Goal: Information Seeking & Learning: Check status

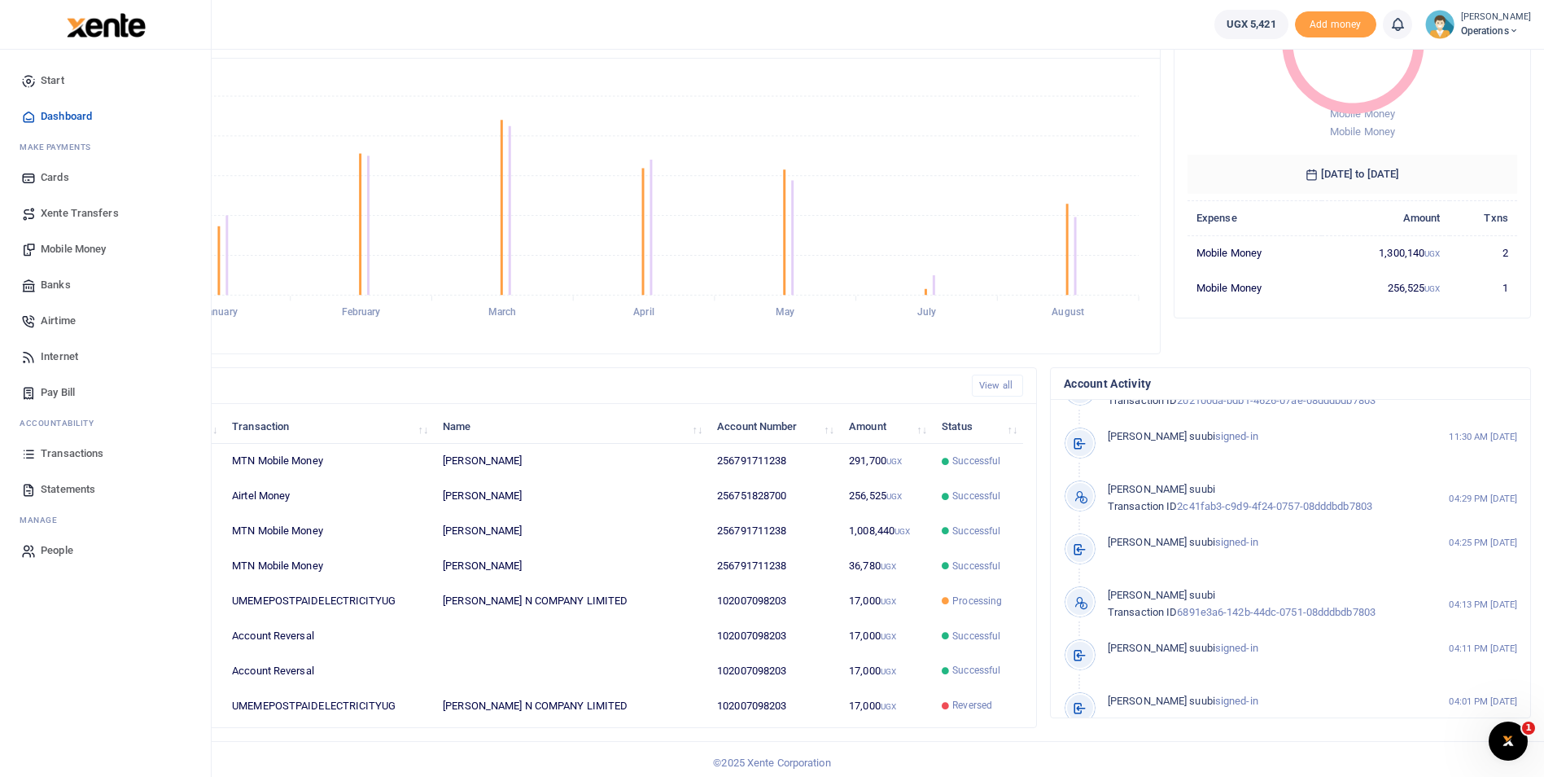
scroll to position [196, 0]
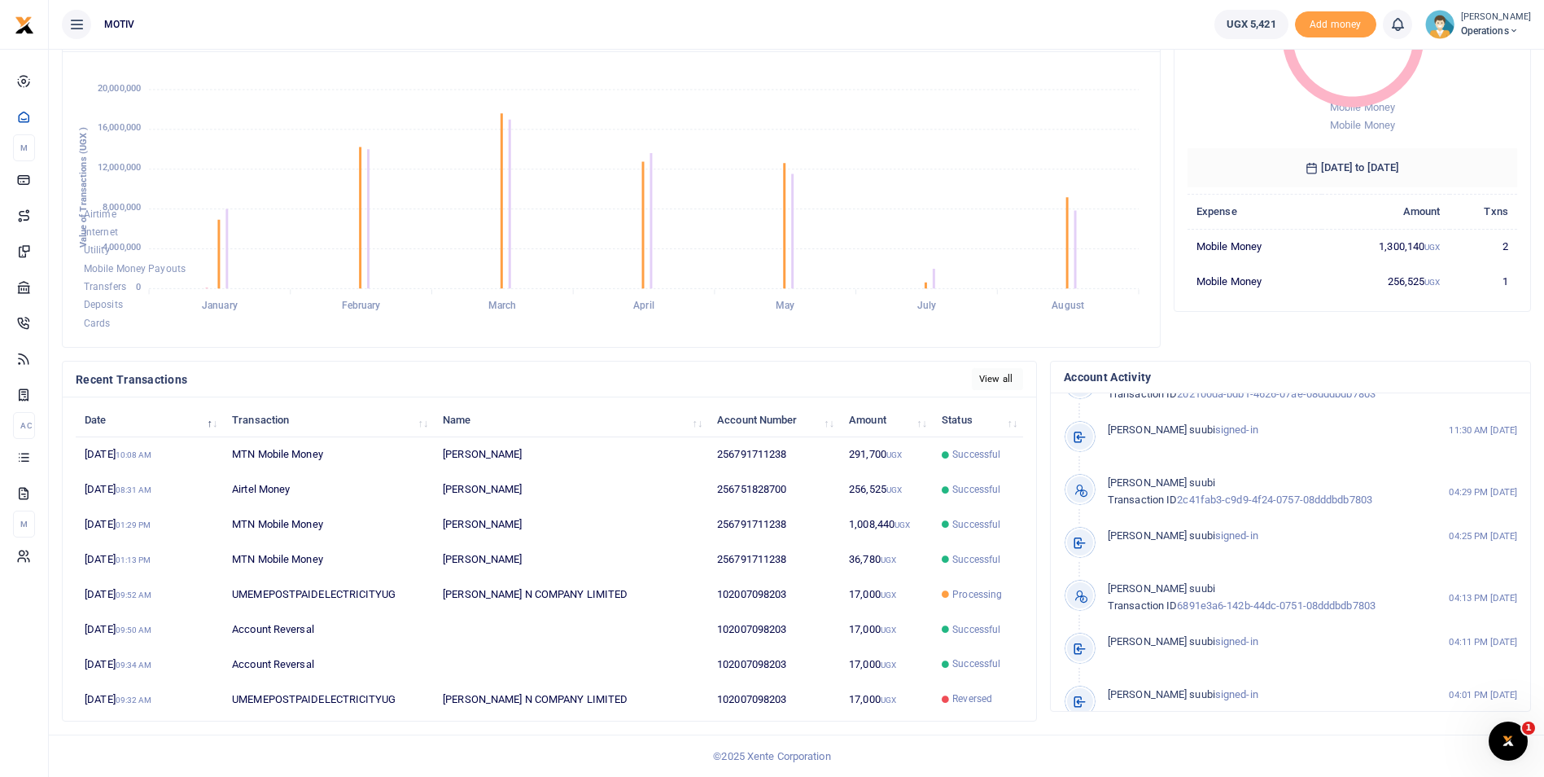
click at [1003, 383] on link "View all" at bounding box center [997, 379] width 51 height 22
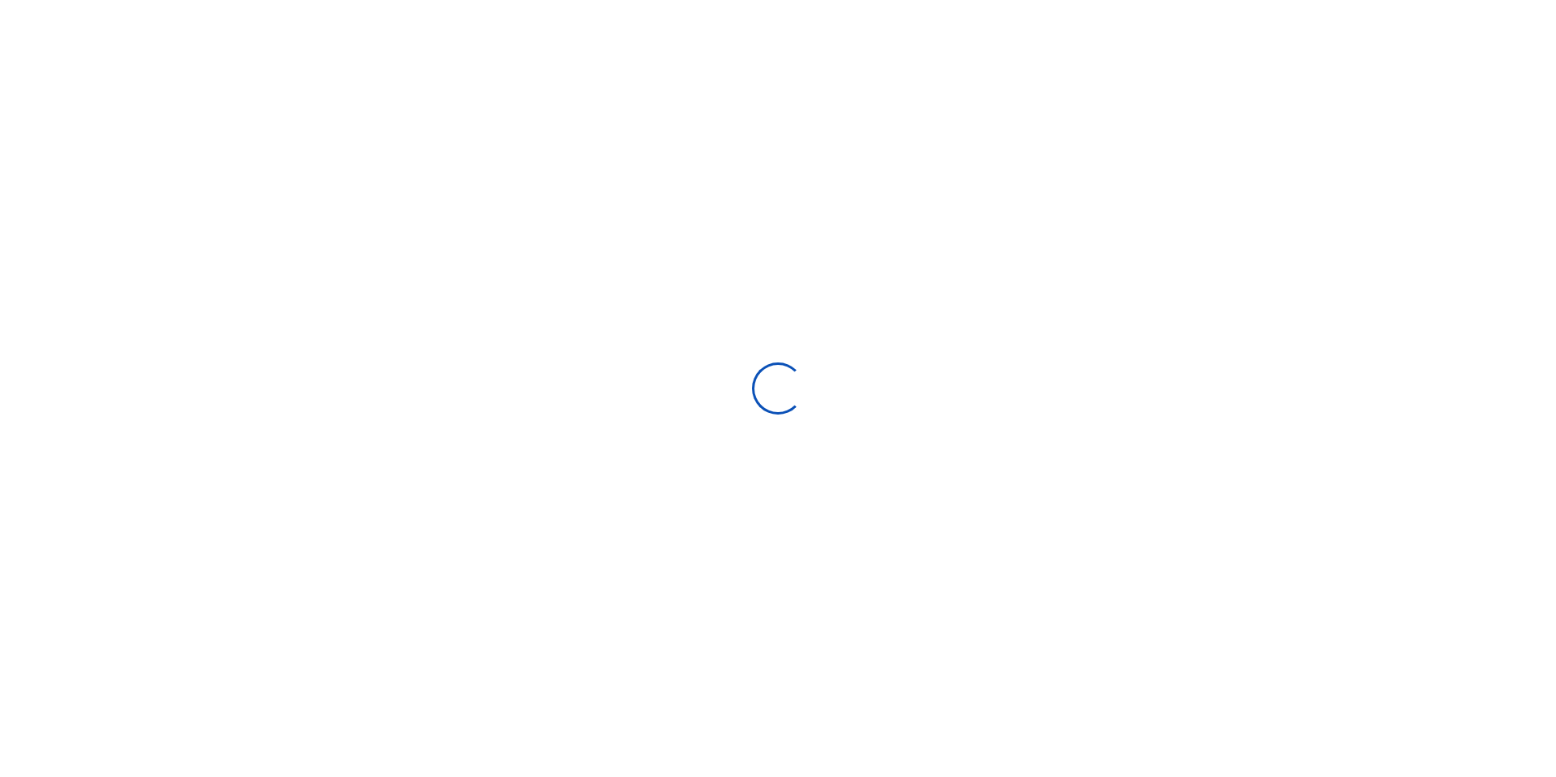
select select
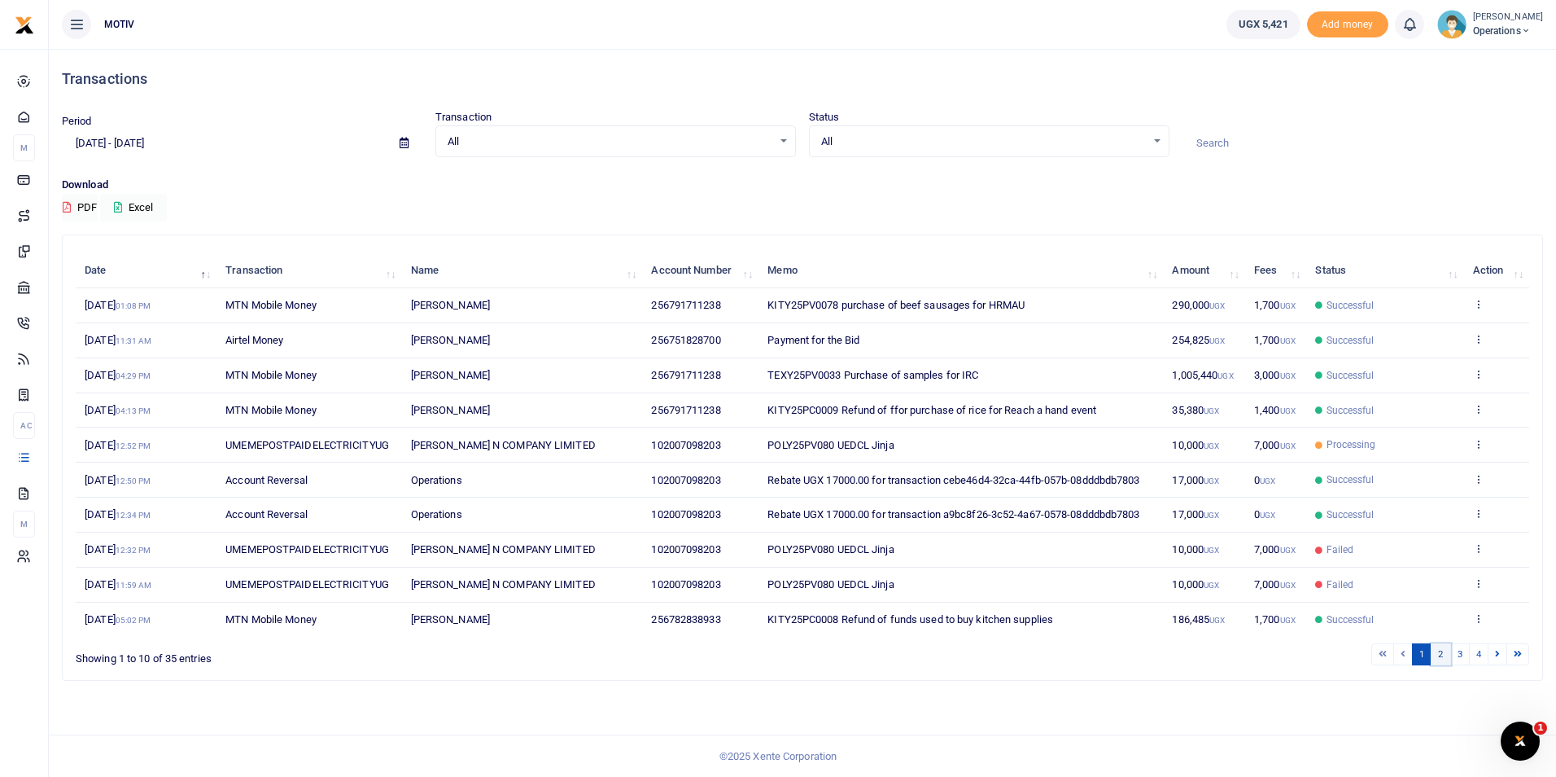
click at [1443, 659] on link "2" at bounding box center [1441, 654] width 20 height 22
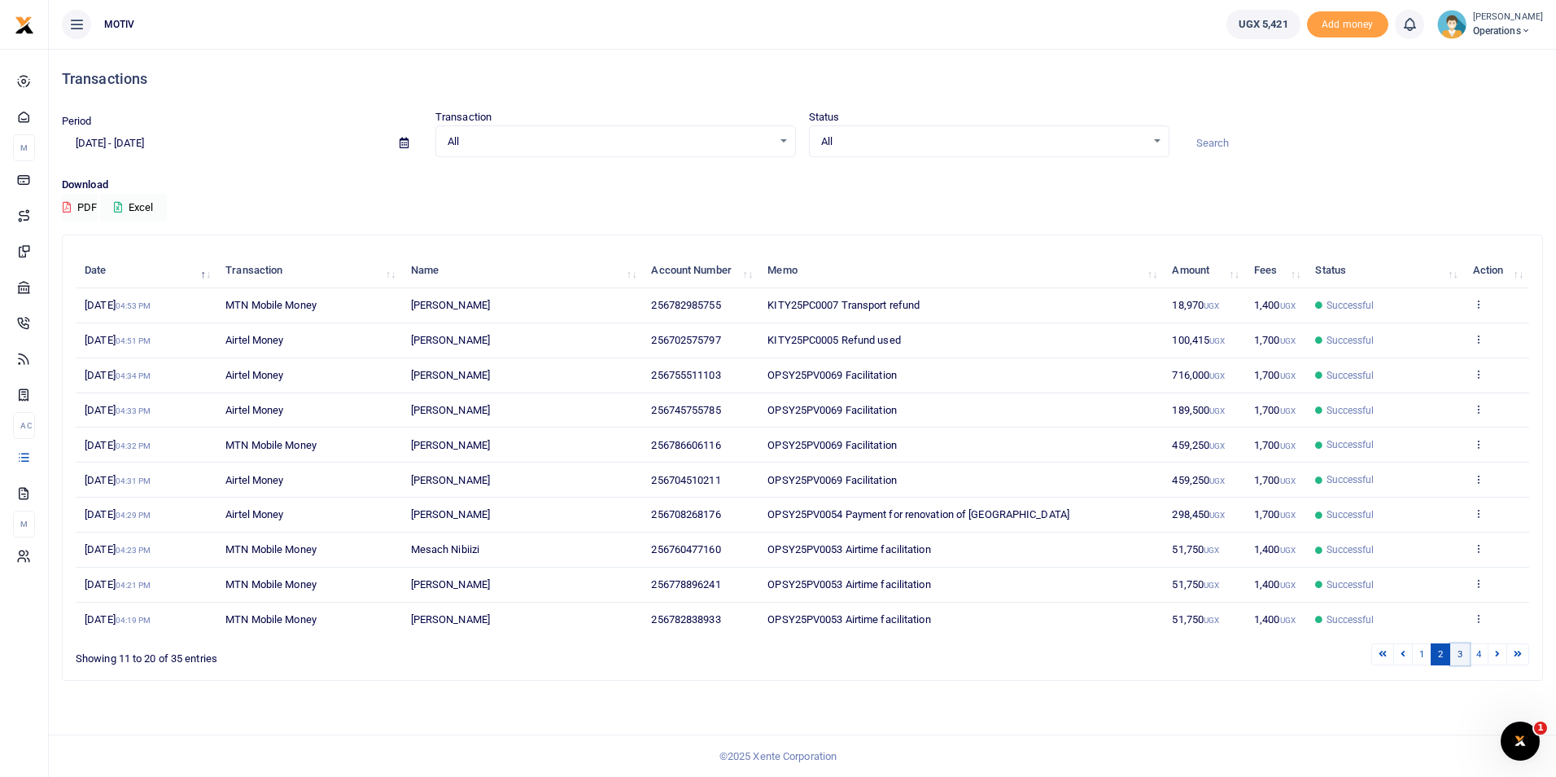
click at [1461, 659] on link "3" at bounding box center [1461, 654] width 20 height 22
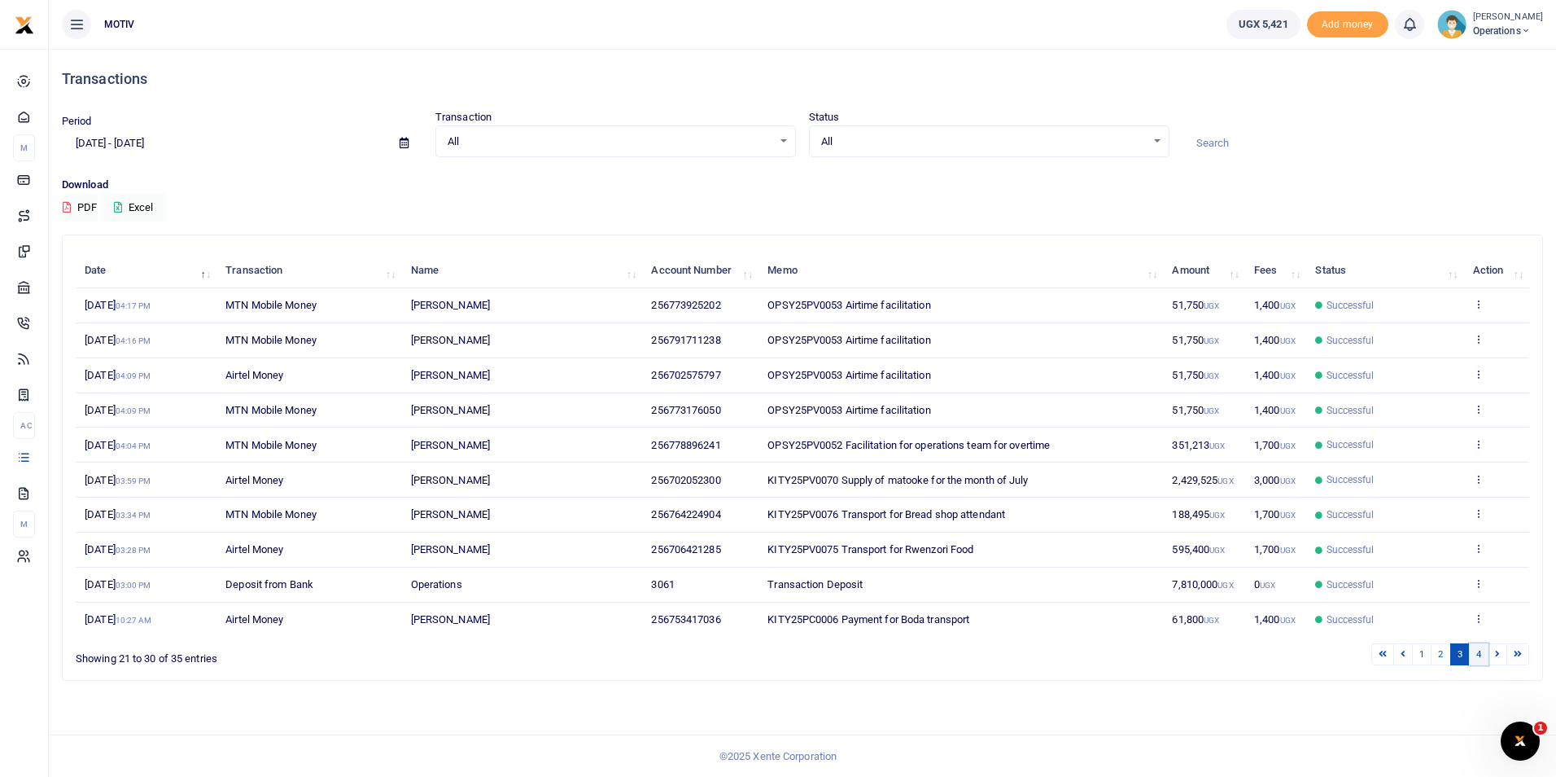
click at [1480, 658] on link "4" at bounding box center [1479, 654] width 20 height 22
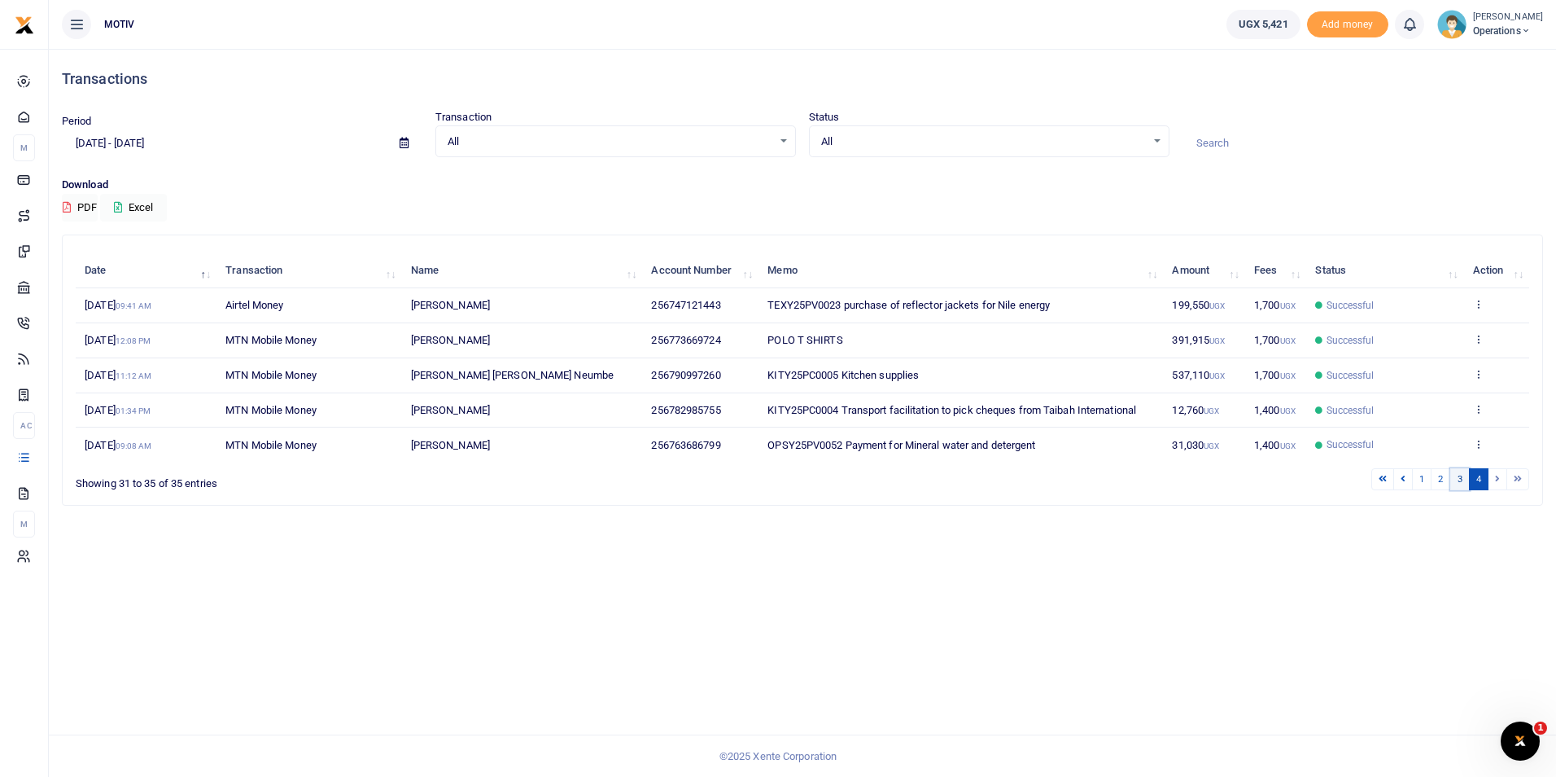
click at [1464, 479] on link "3" at bounding box center [1461, 479] width 20 height 22
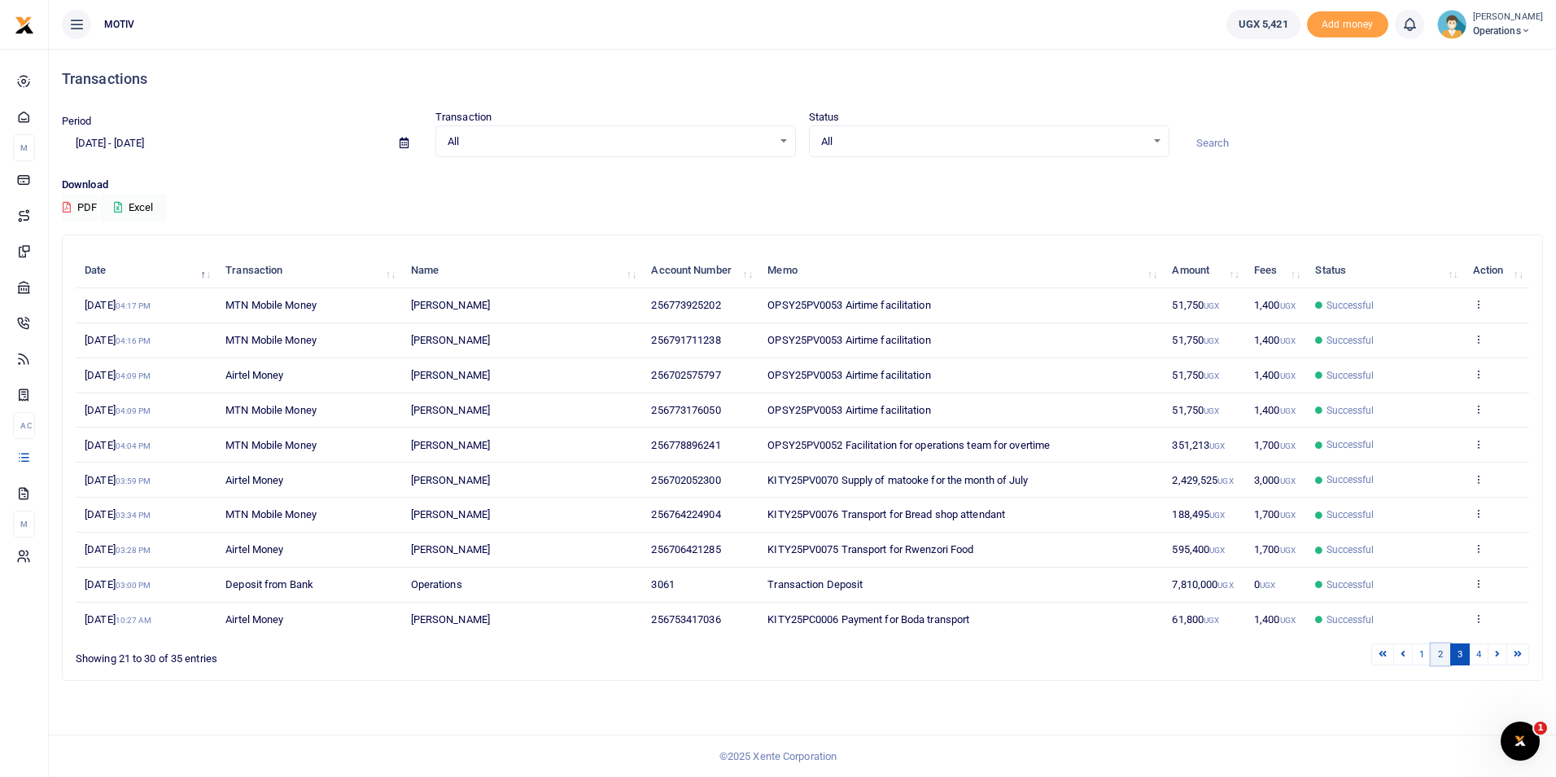
click at [1441, 654] on link "2" at bounding box center [1441, 654] width 20 height 22
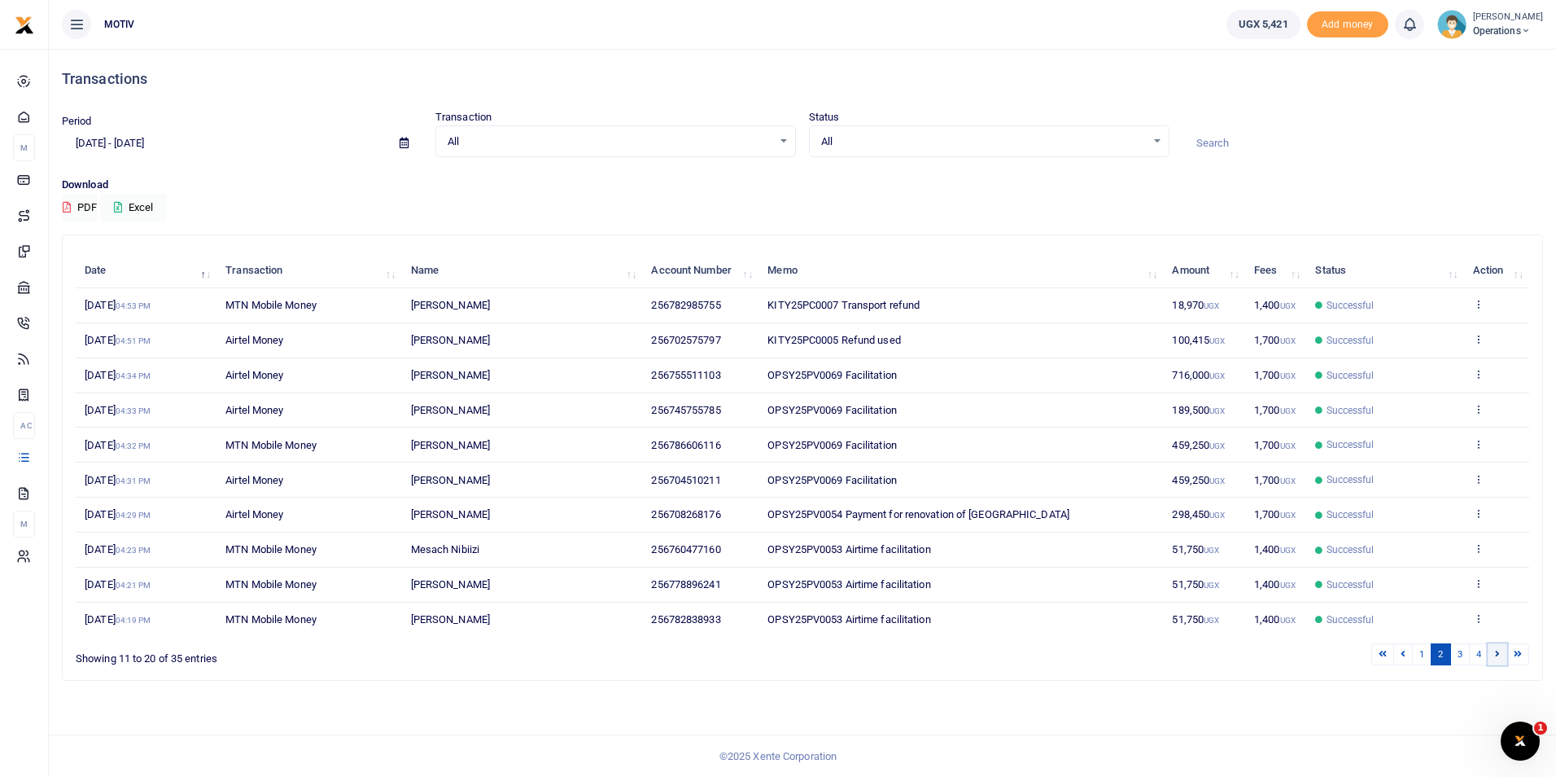
click at [1498, 656] on icon at bounding box center [1497, 653] width 5 height 9
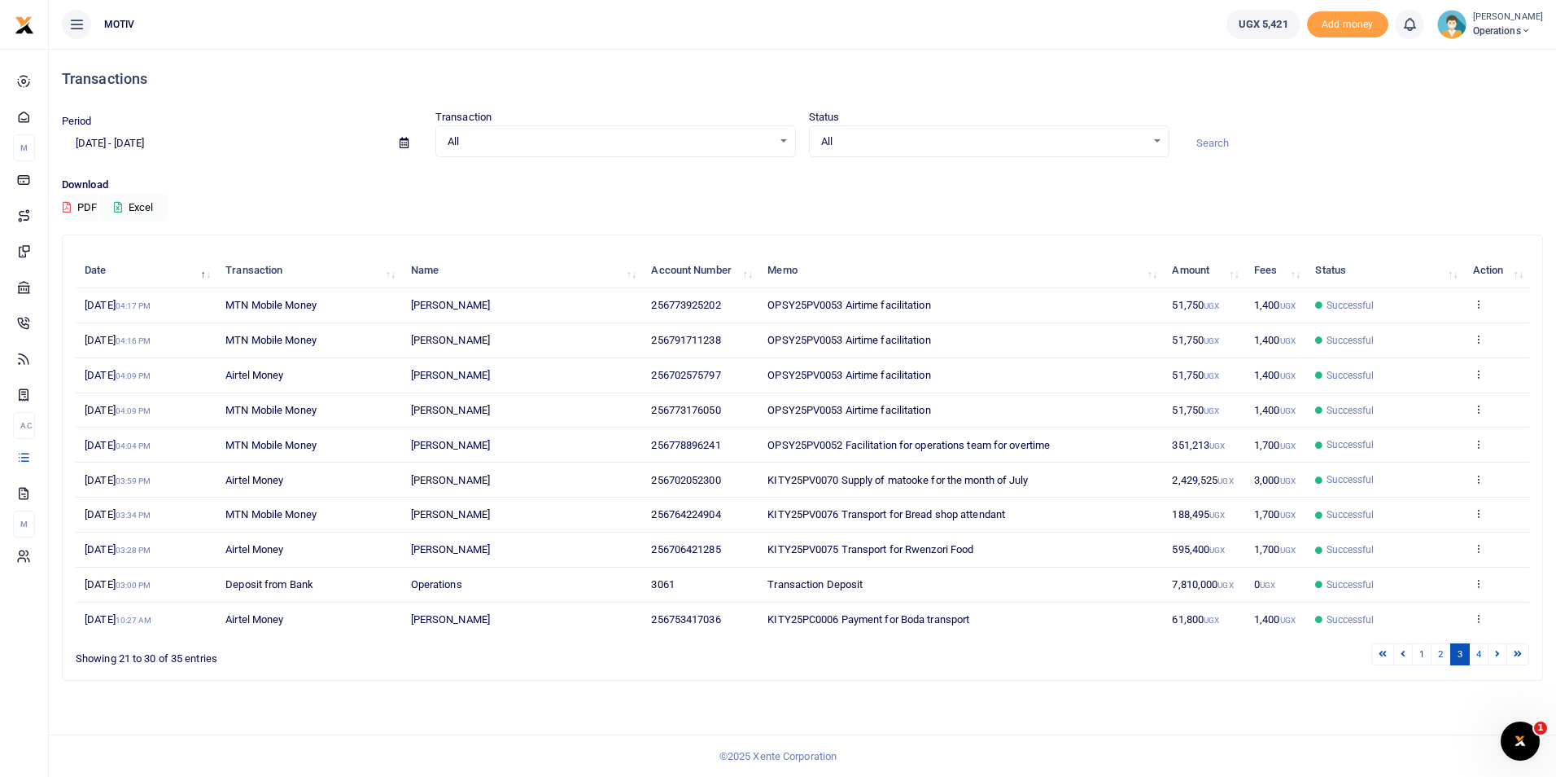
click at [1498, 656] on icon at bounding box center [1497, 653] width 5 height 9
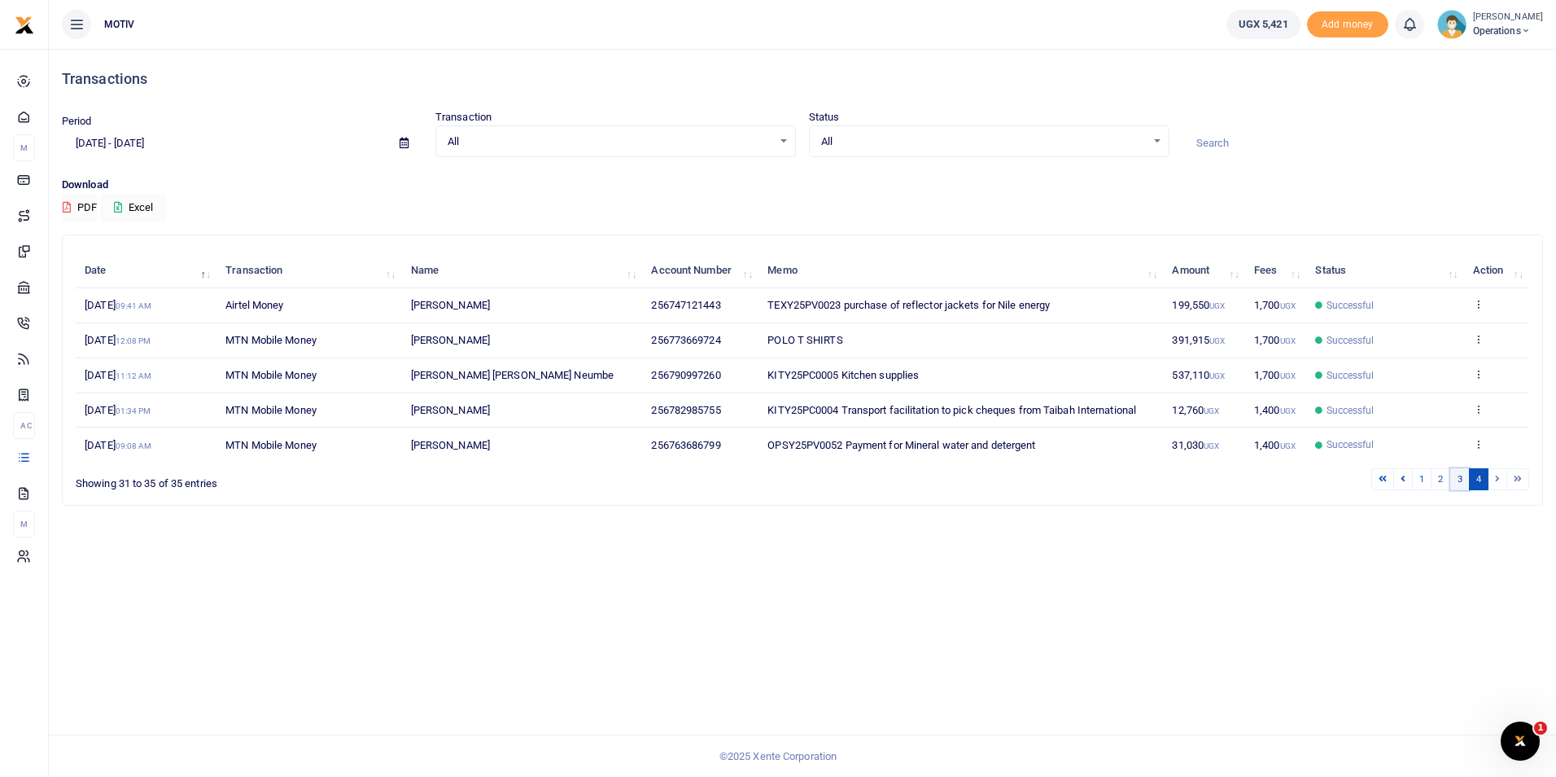
click at [1463, 483] on link "3" at bounding box center [1461, 479] width 20 height 22
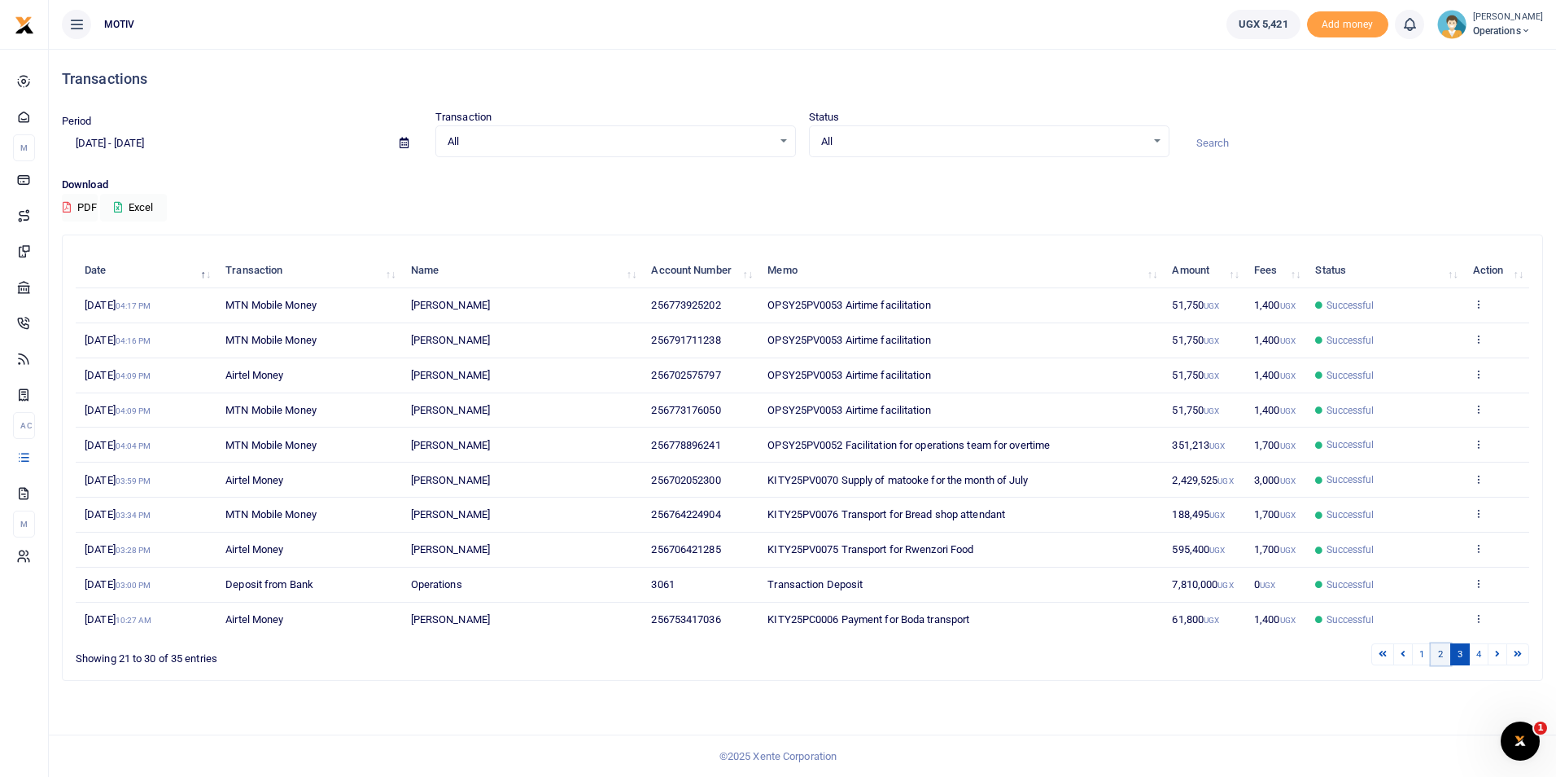
click at [1441, 652] on link "2" at bounding box center [1441, 654] width 20 height 22
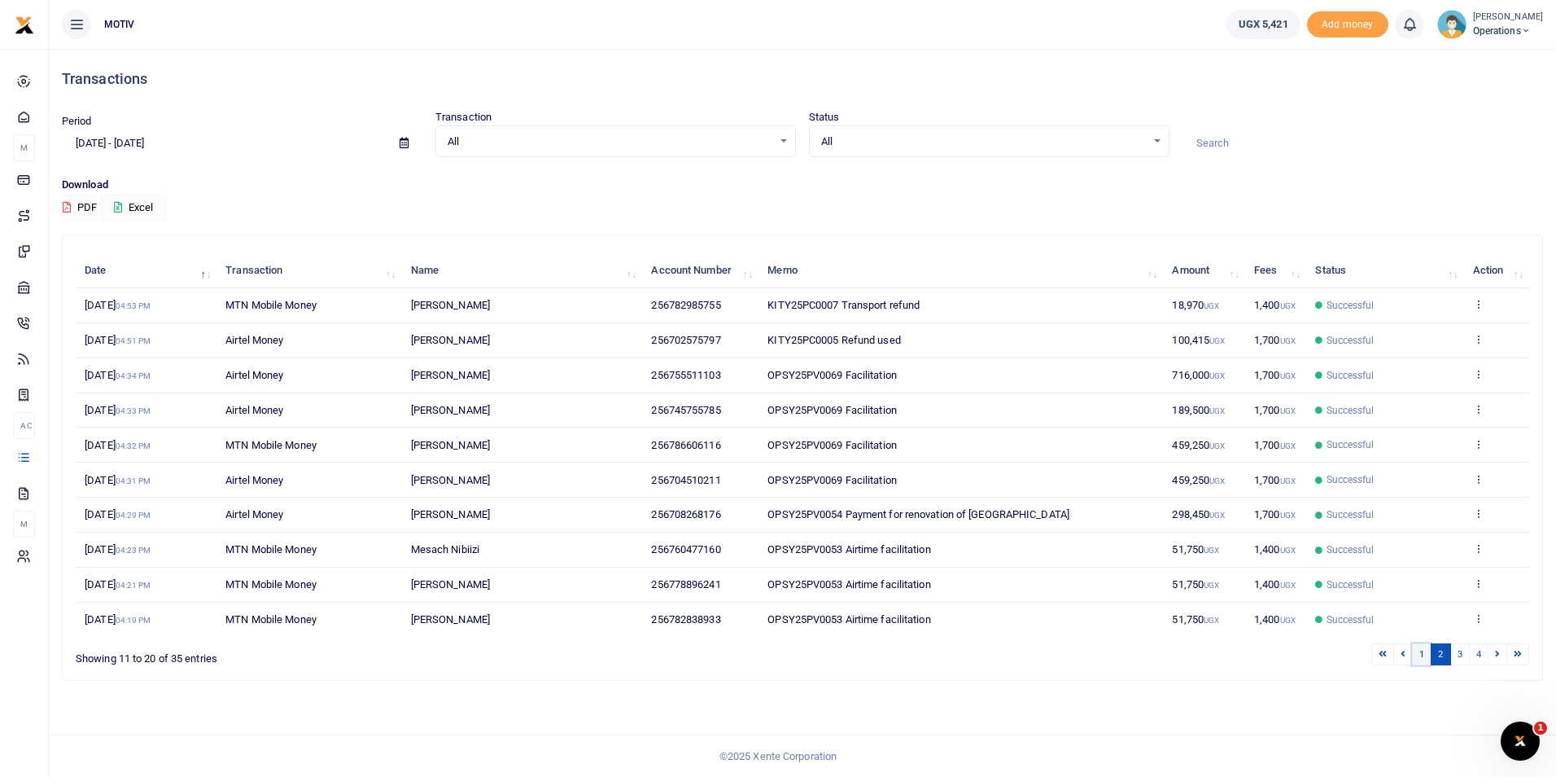
click at [1425, 652] on link "1" at bounding box center [1422, 654] width 20 height 22
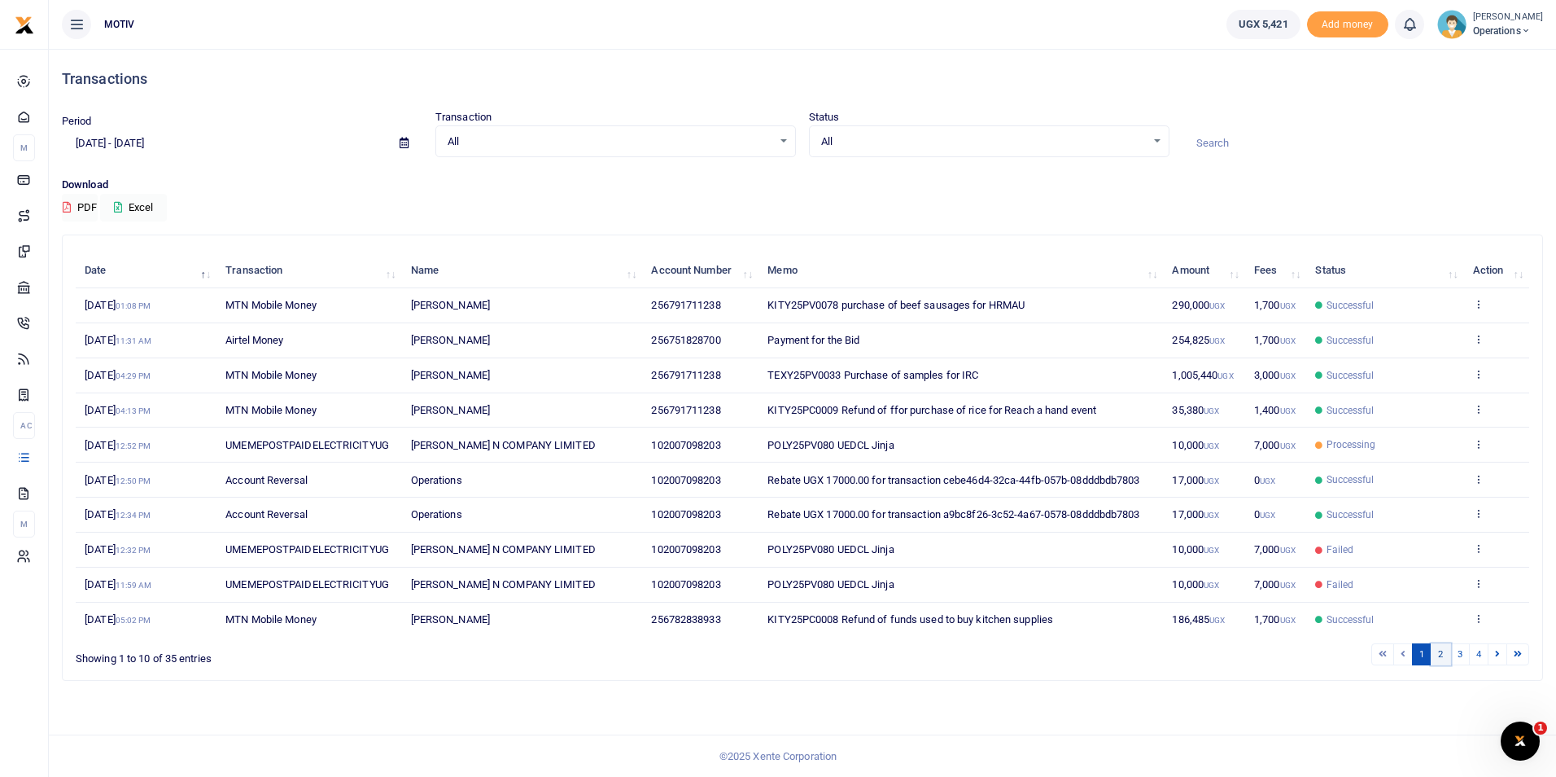
click at [1440, 655] on link "2" at bounding box center [1441, 654] width 20 height 22
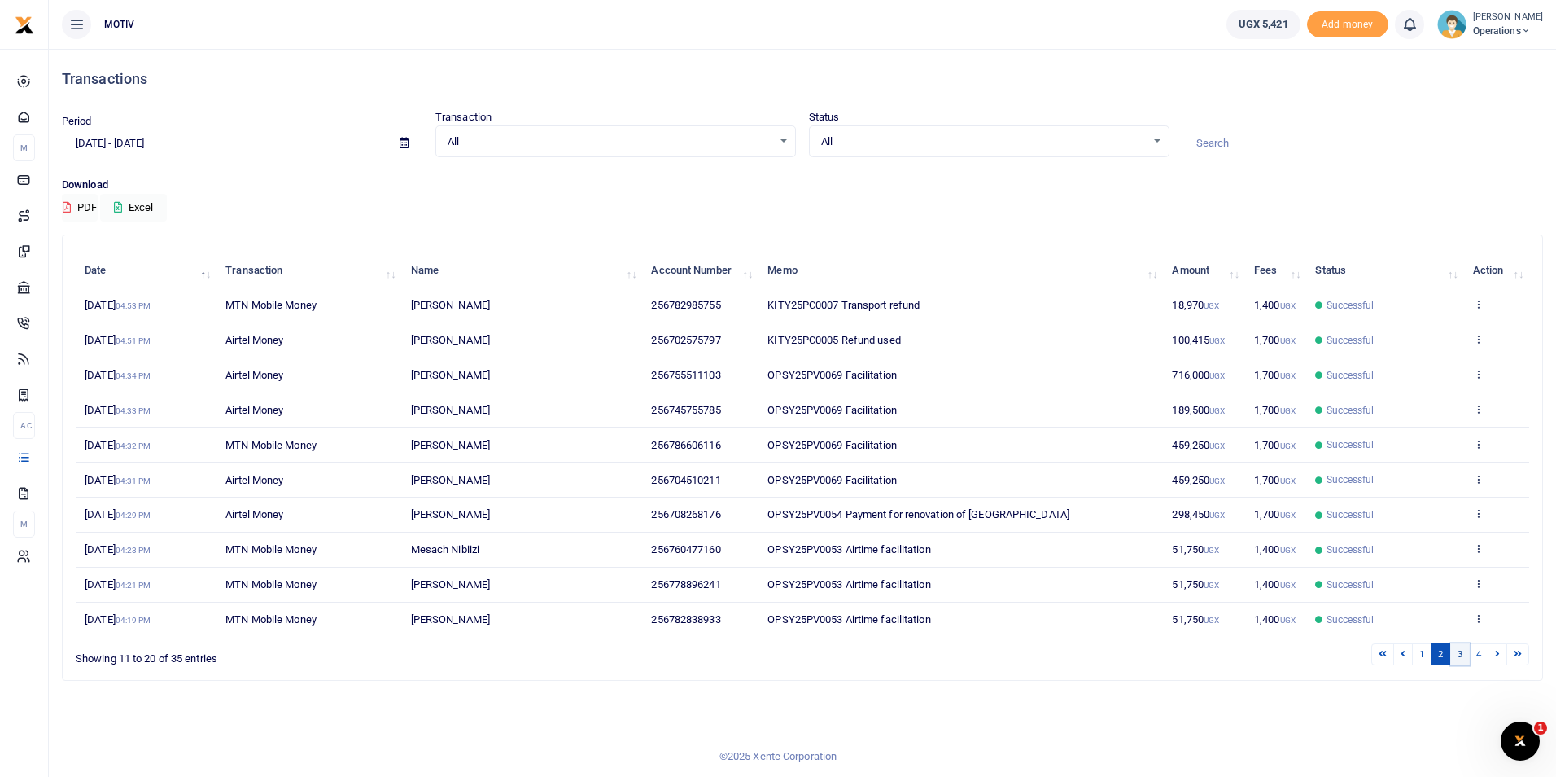
click at [1461, 652] on link "3" at bounding box center [1461, 654] width 20 height 22
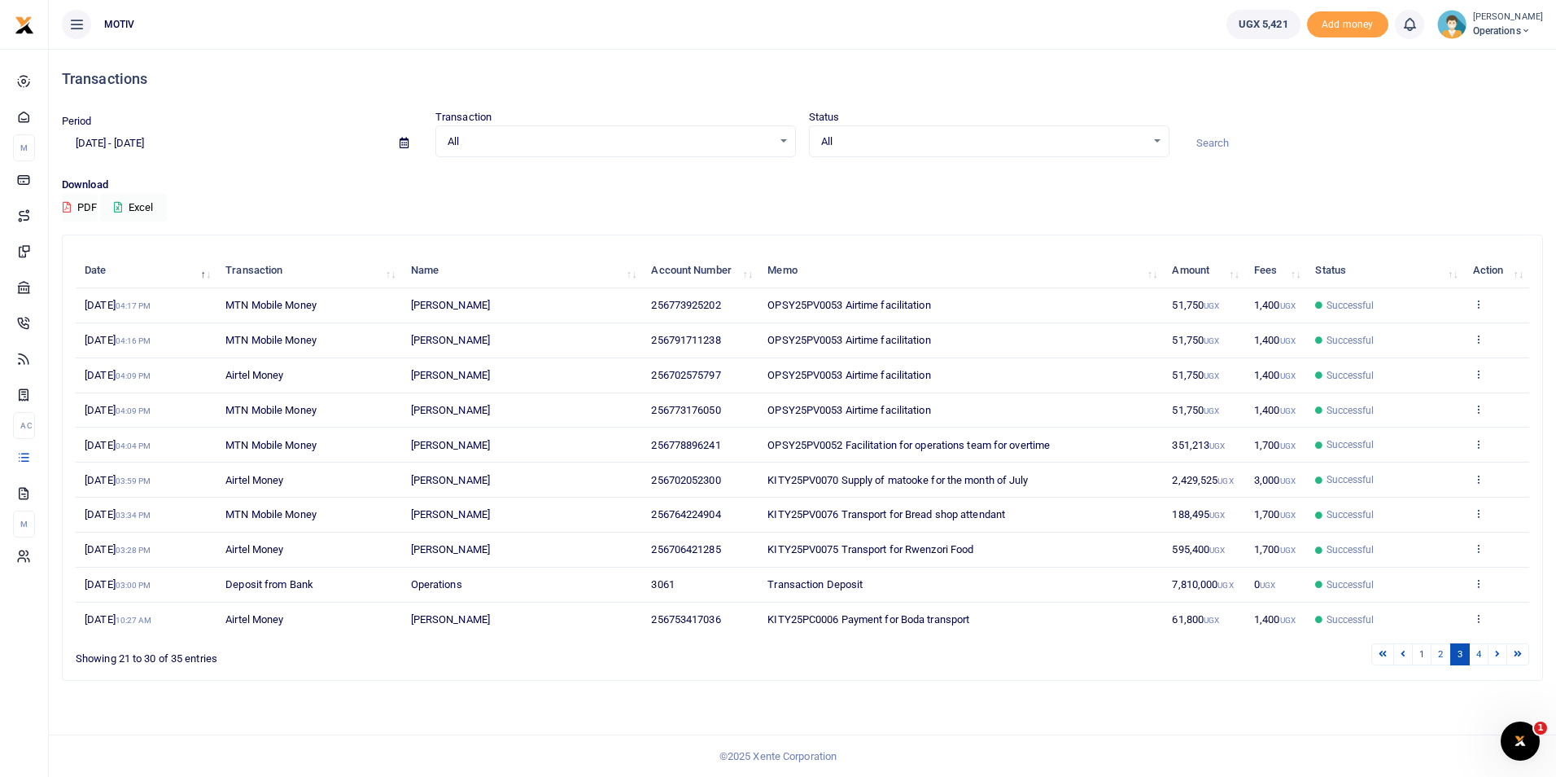
click at [406, 144] on icon at bounding box center [404, 143] width 9 height 11
click at [124, 279] on li "This Month" at bounding box center [120, 277] width 114 height 25
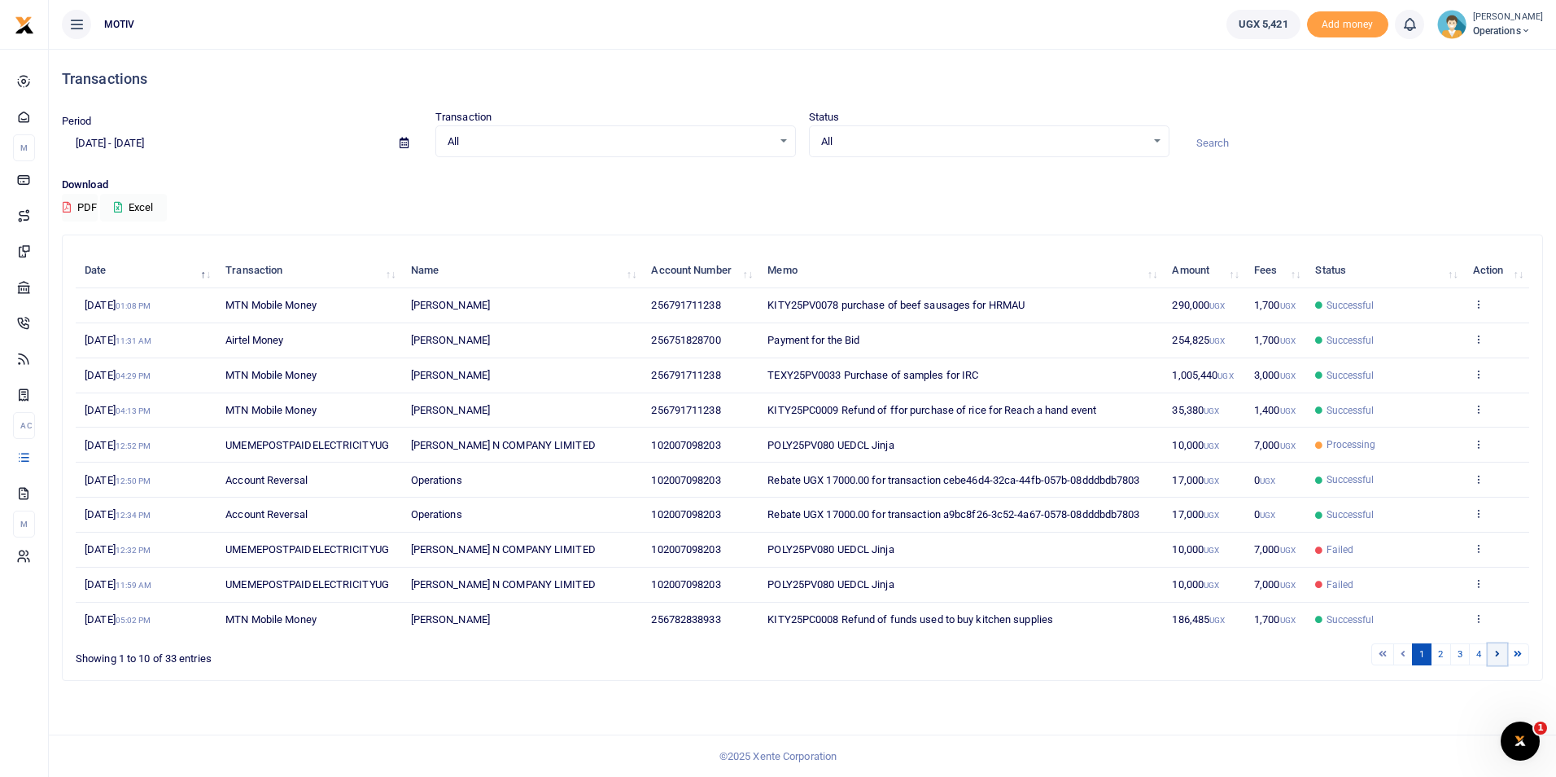
click at [1499, 654] on icon at bounding box center [1497, 653] width 5 height 9
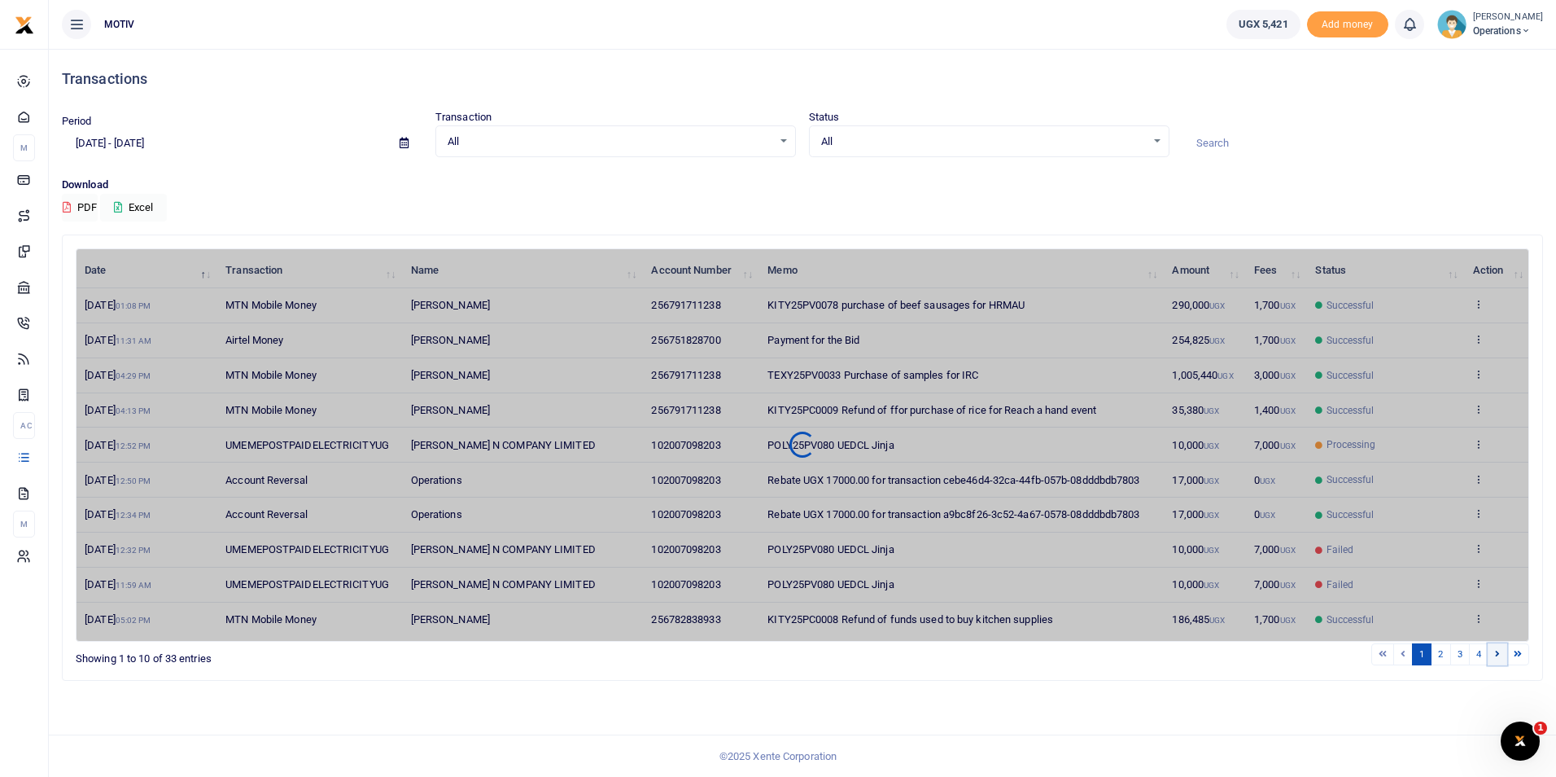
click at [1499, 654] on icon at bounding box center [1497, 653] width 5 height 9
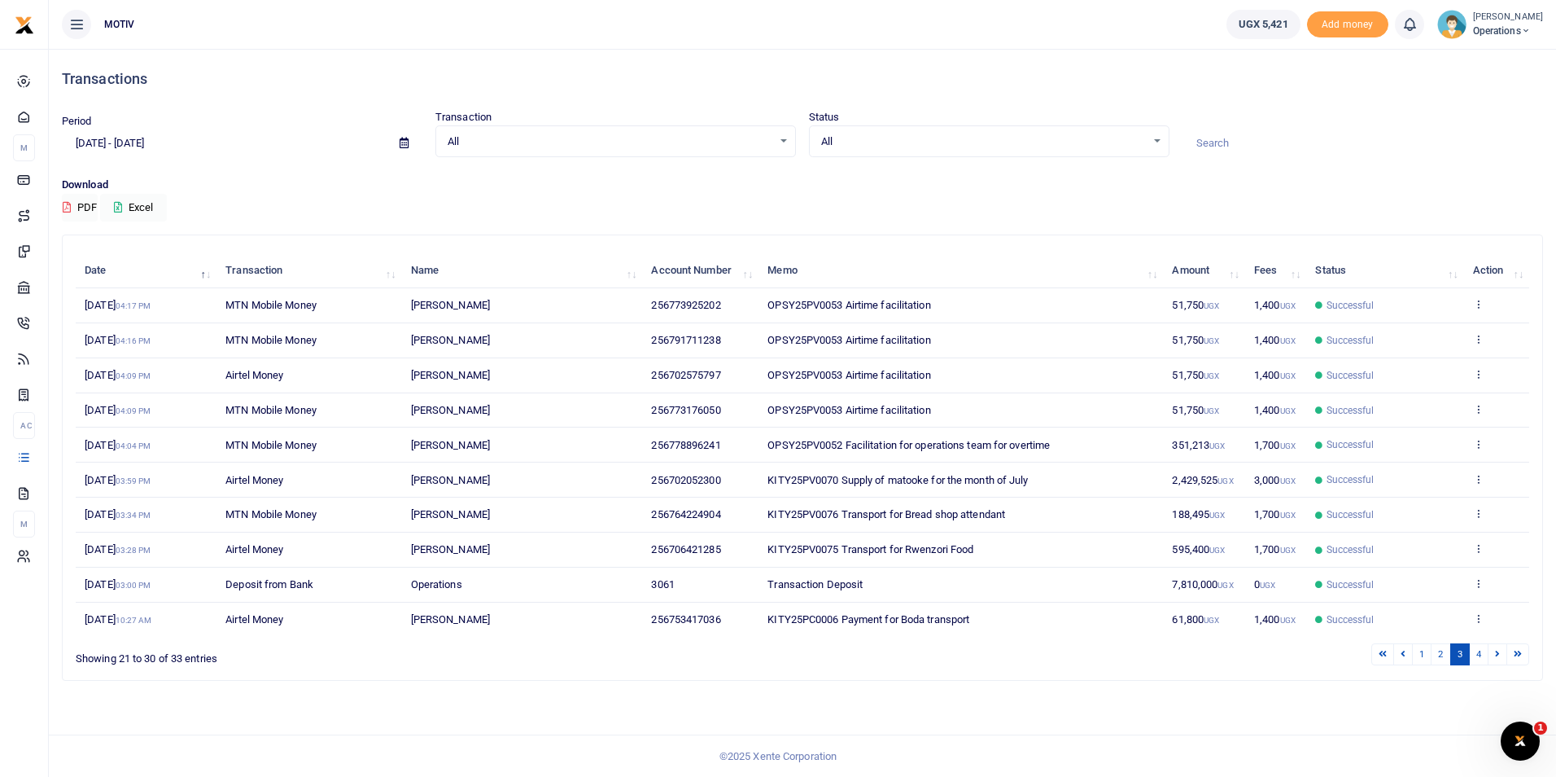
click at [1499, 654] on icon at bounding box center [1497, 653] width 5 height 9
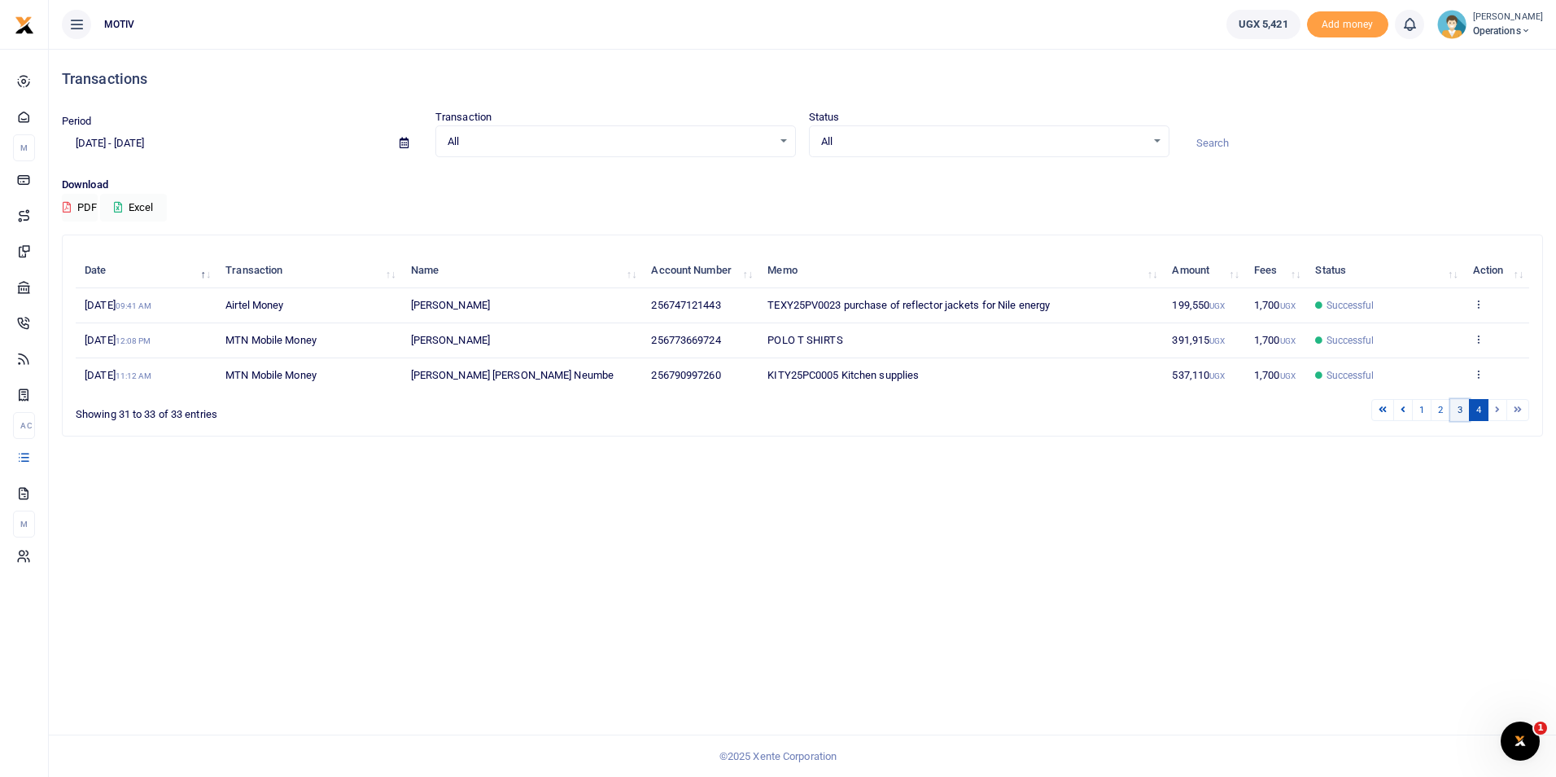
click at [1462, 409] on link "3" at bounding box center [1461, 410] width 20 height 22
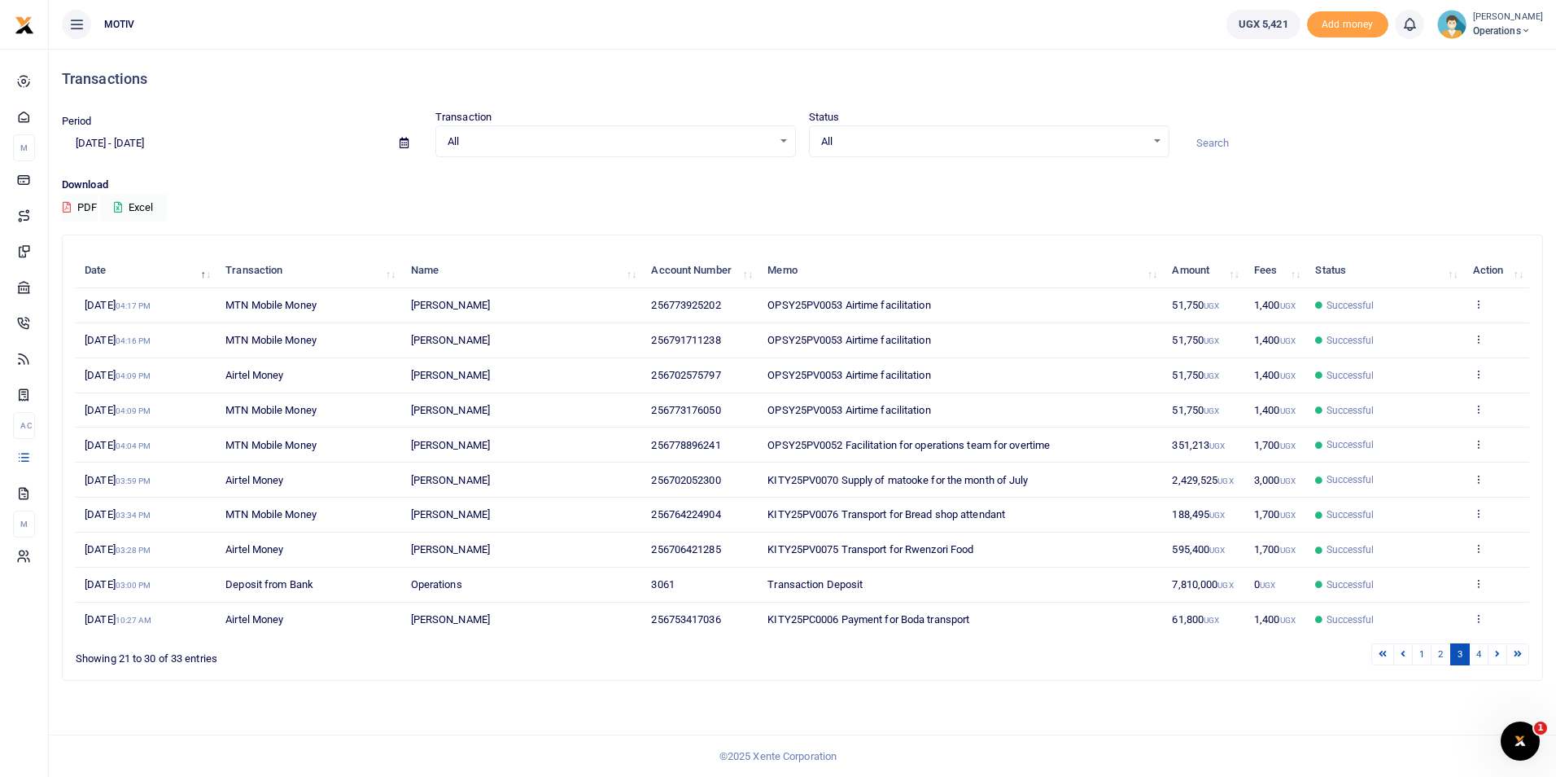
click at [405, 146] on icon at bounding box center [404, 143] width 9 height 11
click at [122, 299] on li "Last Month" at bounding box center [120, 302] width 114 height 25
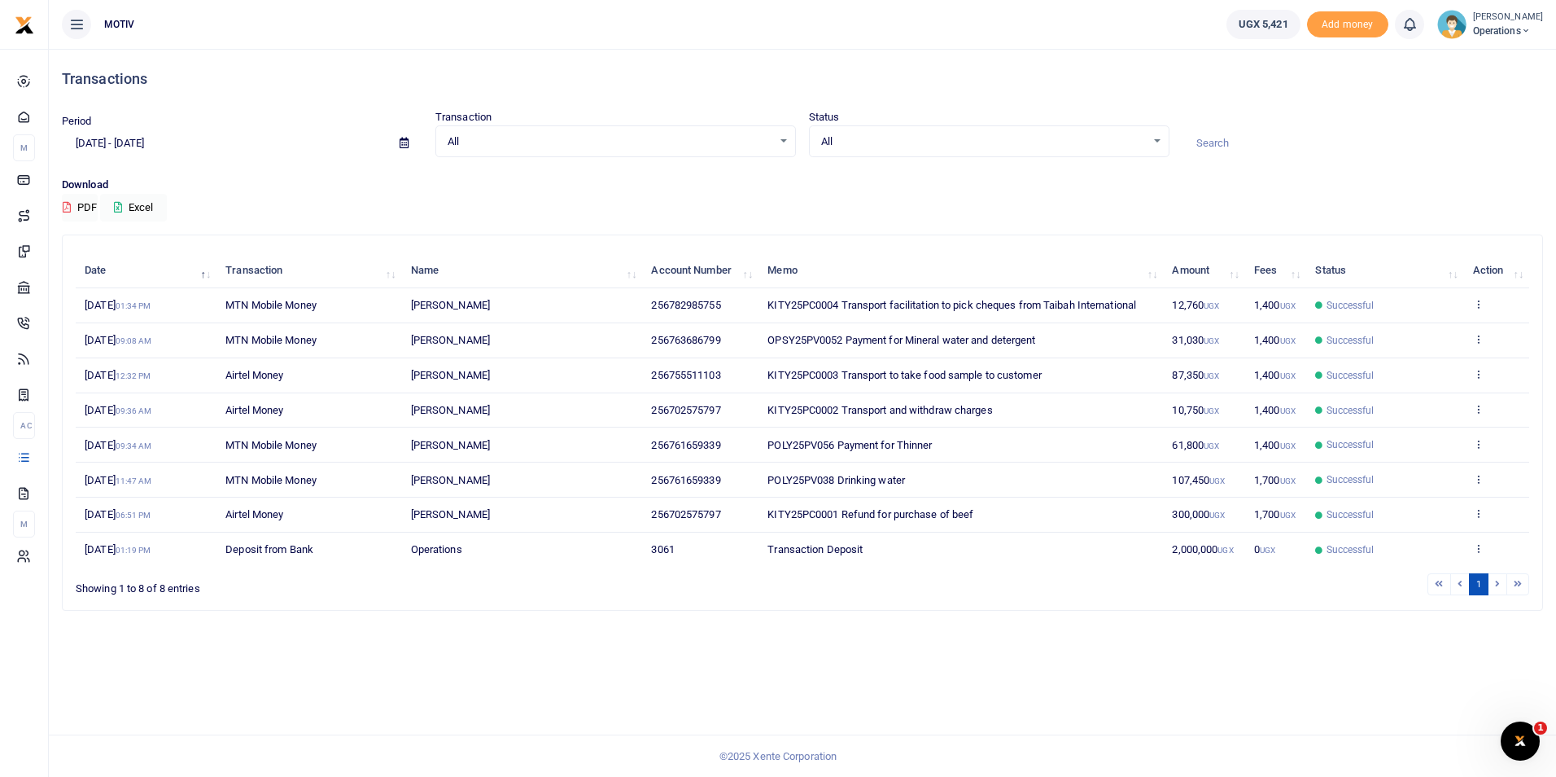
click at [408, 145] on icon at bounding box center [404, 143] width 9 height 11
click at [129, 272] on li "This Month" at bounding box center [120, 277] width 114 height 25
type input "[DATE] - [DATE]"
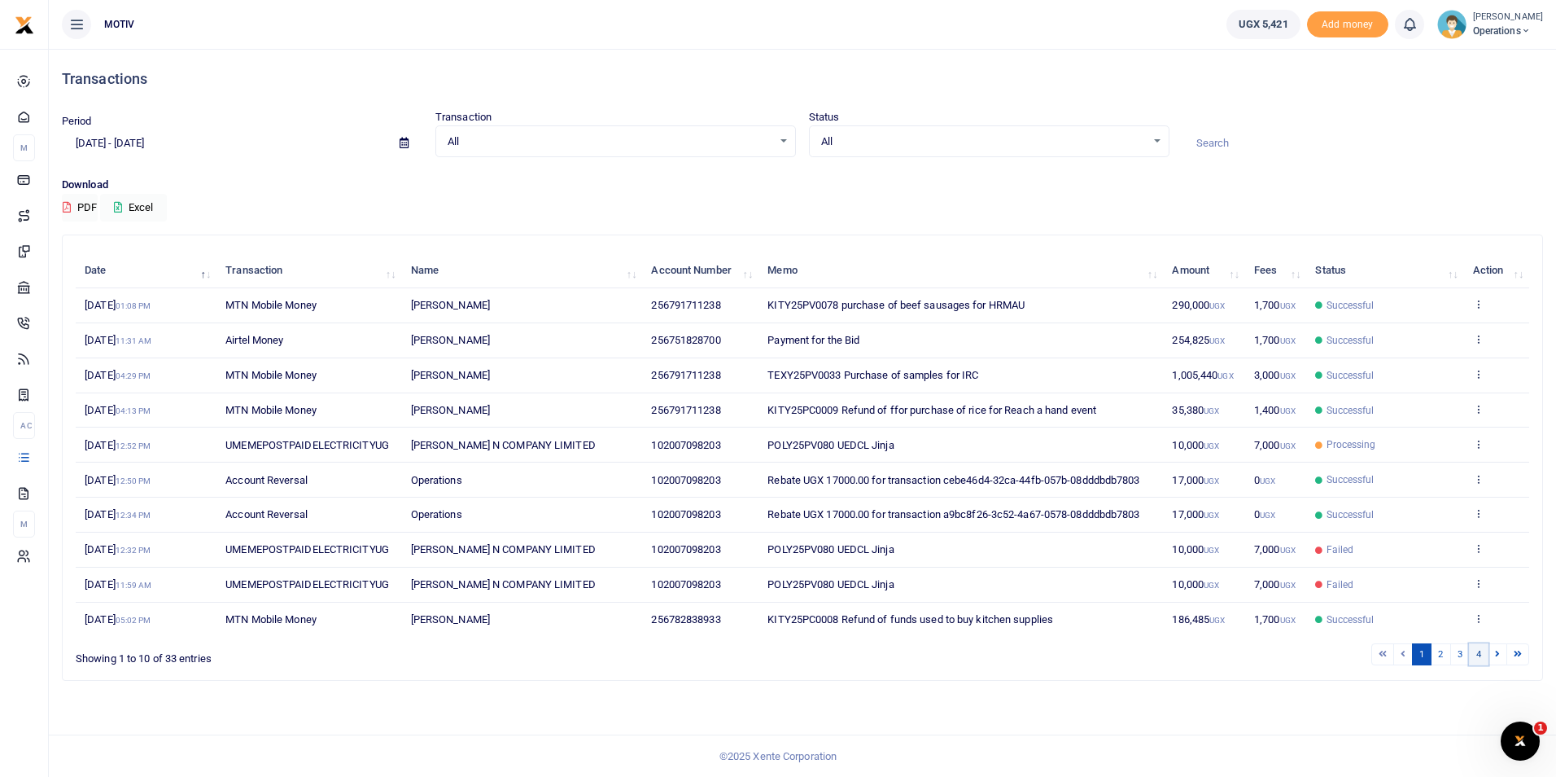
click at [1482, 655] on link "4" at bounding box center [1479, 654] width 20 height 22
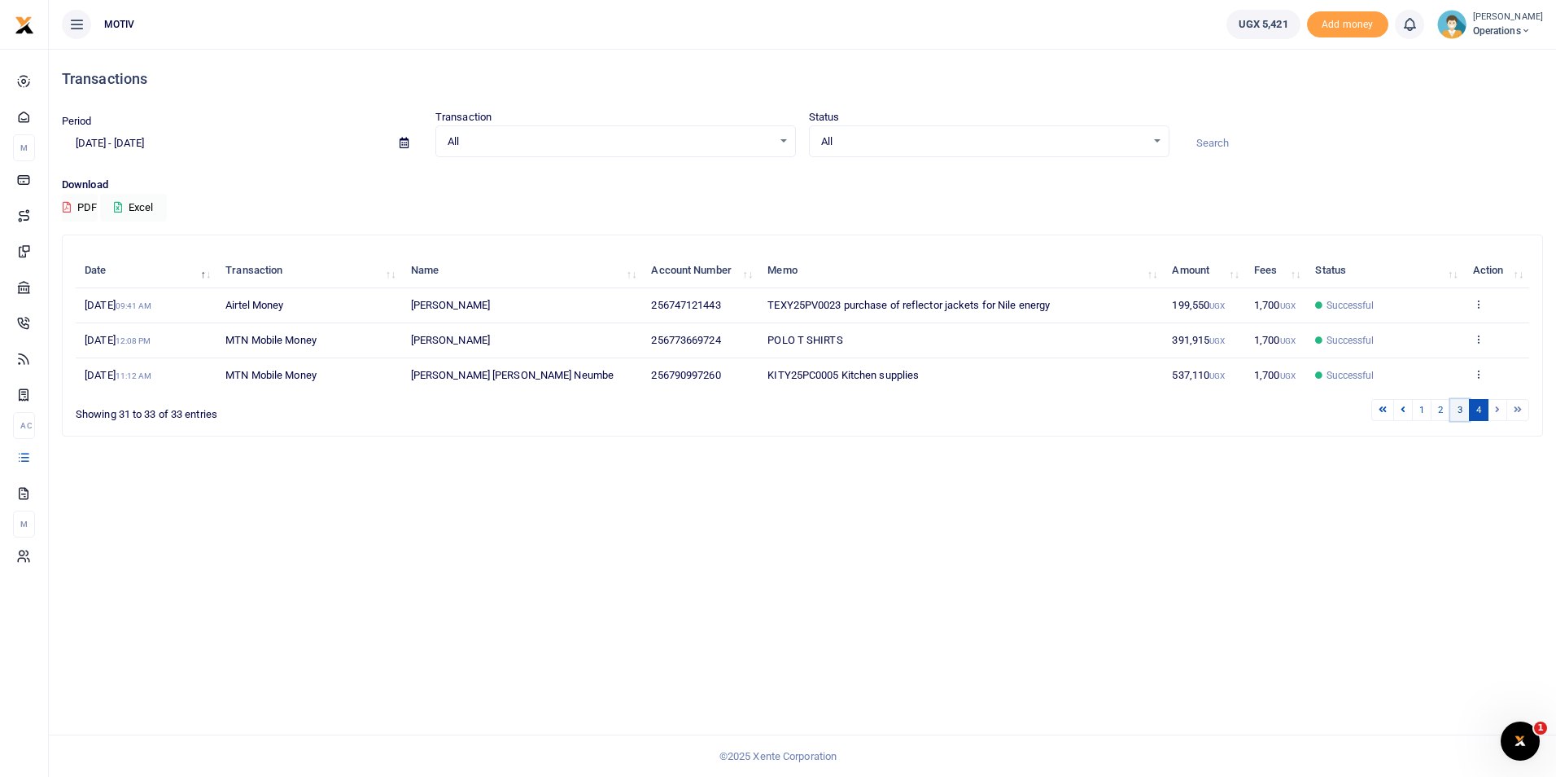
click at [1464, 408] on link "3" at bounding box center [1461, 410] width 20 height 22
